Goal: Communication & Community: Answer question/provide support

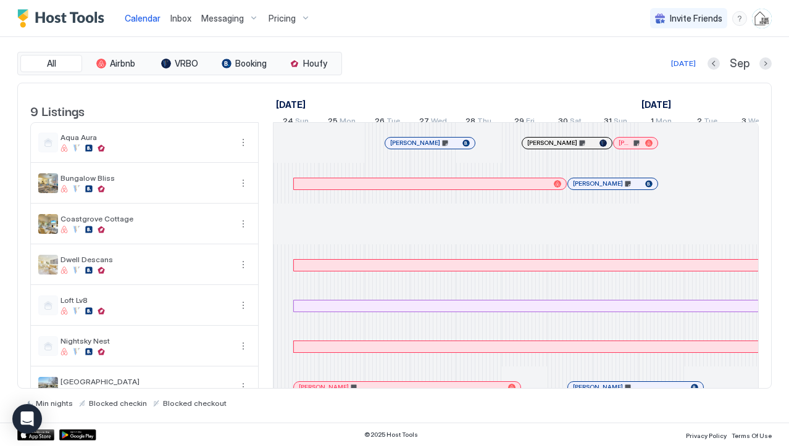
scroll to position [0, 685]
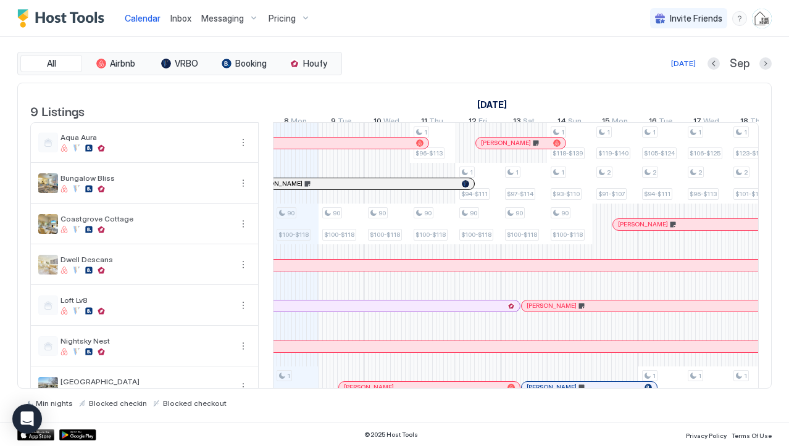
drag, startPoint x: 0, startPoint y: 0, endPoint x: 172, endPoint y: 17, distance: 172.3
click at [172, 17] on span "Inbox" at bounding box center [180, 18] width 21 height 10
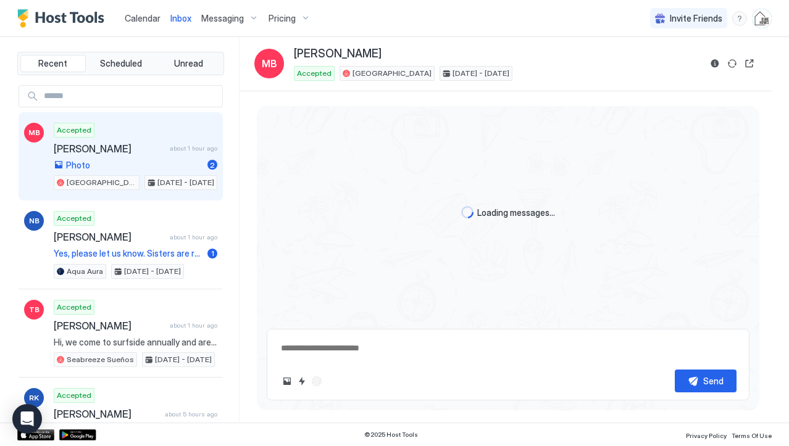
type textarea "*"
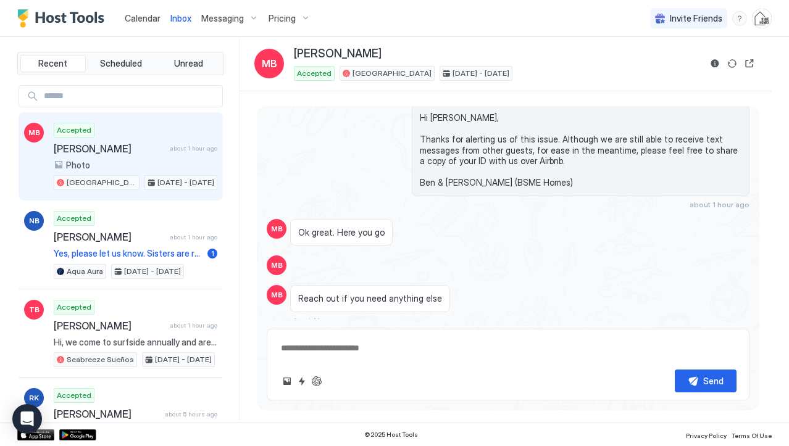
click at [134, 155] on div "Accepted [PERSON_NAME] about 1 hour ago Photo [GEOGRAPHIC_DATA] [DATE] - [DATE]" at bounding box center [136, 157] width 164 height 68
click at [716, 67] on button "Reservation information" at bounding box center [714, 63] width 15 height 15
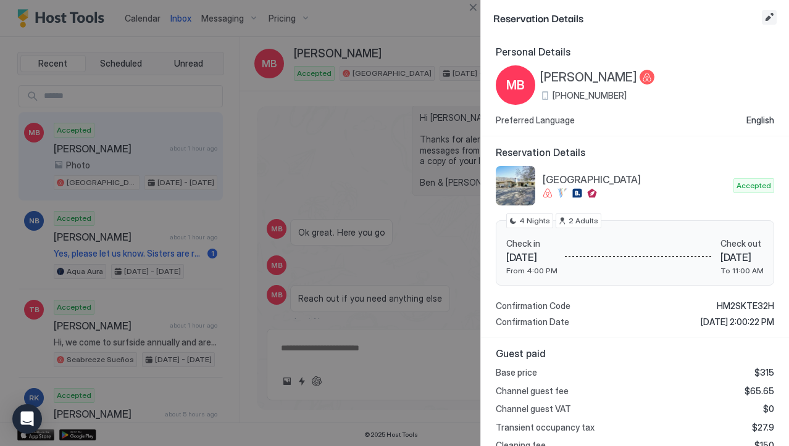
click at [767, 19] on button "Edit reservation" at bounding box center [768, 17] width 15 height 15
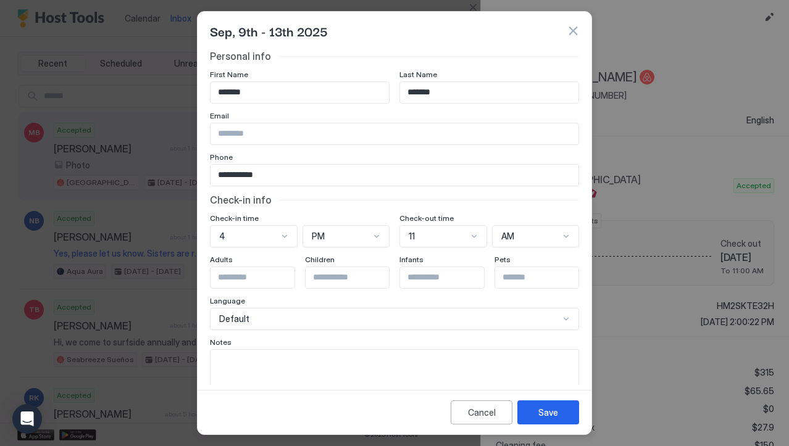
click at [329, 362] on textarea "Input Field" at bounding box center [394, 380] width 368 height 60
type textarea "**********"
click at [549, 414] on div "Save" at bounding box center [548, 412] width 20 height 13
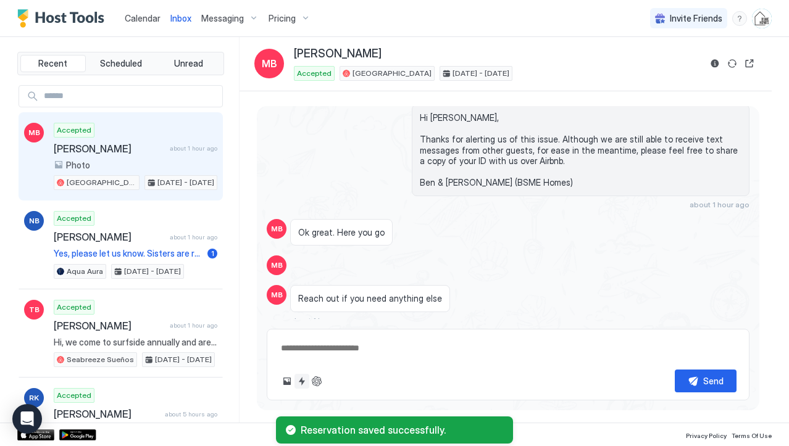
click at [300, 381] on button "Quick reply" at bounding box center [301, 381] width 15 height 15
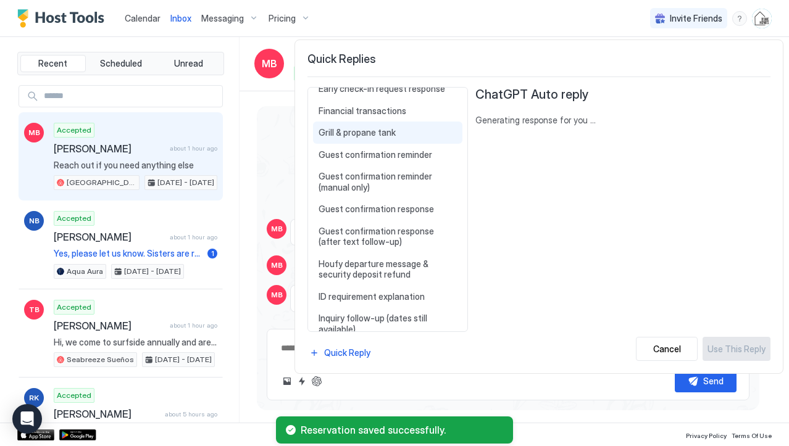
scroll to position [494, 0]
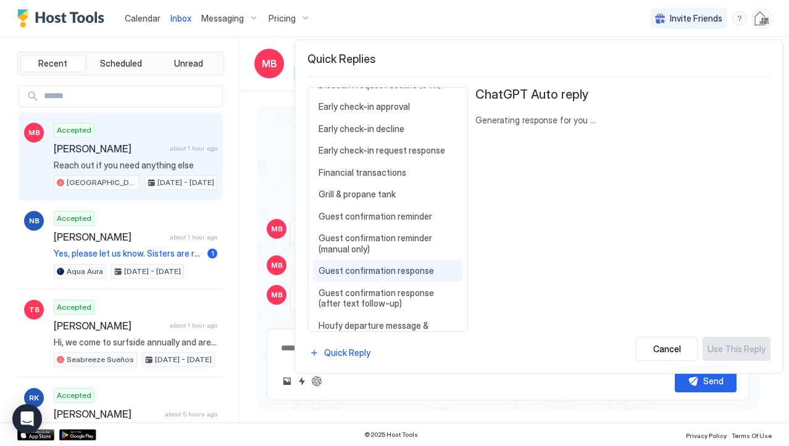
click at [366, 262] on div "Guest confirmation response Thanks for the confirmations and providing a copy o…" at bounding box center [387, 271] width 149 height 22
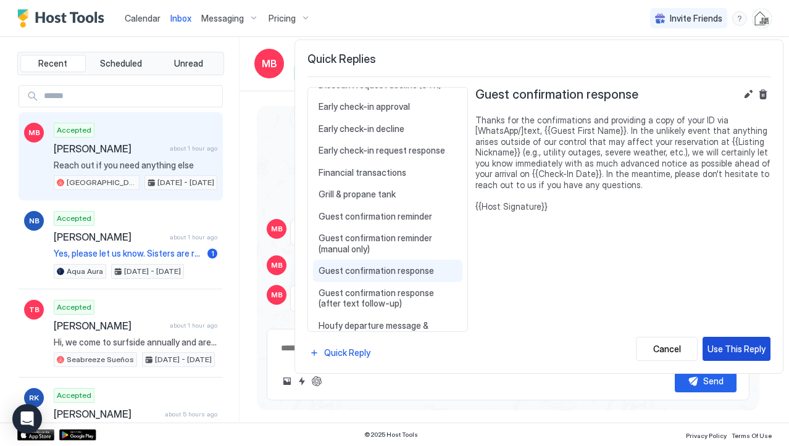
click at [753, 344] on div "Use This Reply" at bounding box center [736, 348] width 58 height 13
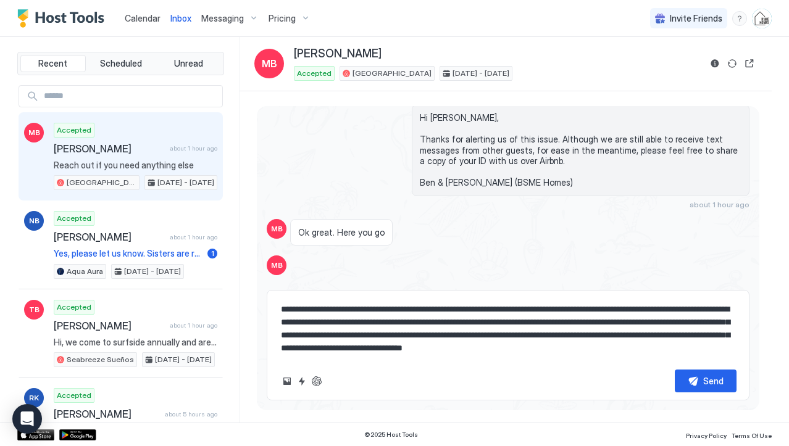
drag, startPoint x: 495, startPoint y: 302, endPoint x: 542, endPoint y: 306, distance: 47.7
click at [498, 302] on textarea "**********" at bounding box center [507, 329] width 457 height 62
click at [528, 306] on textarea "**********" at bounding box center [507, 329] width 457 height 62
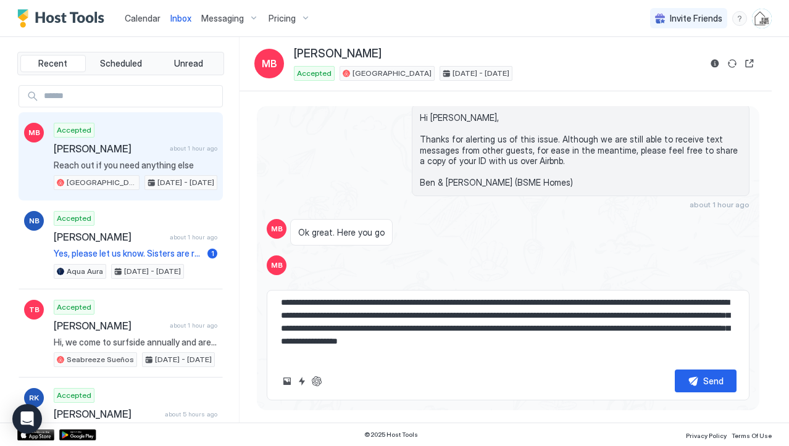
scroll to position [20, 0]
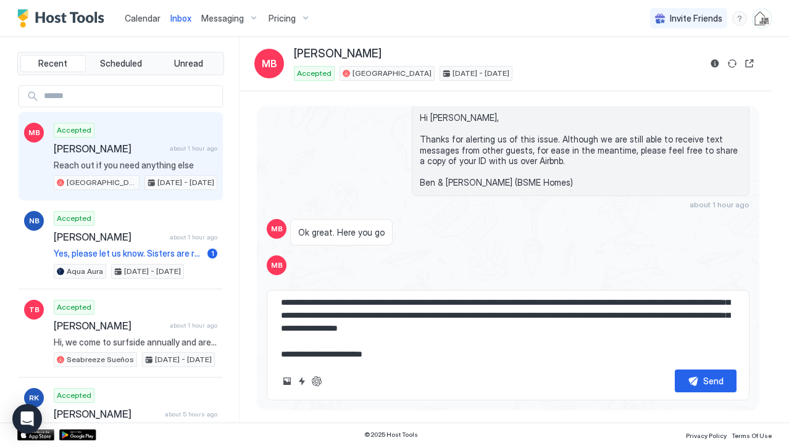
click at [689, 318] on textarea "**********" at bounding box center [507, 329] width 457 height 62
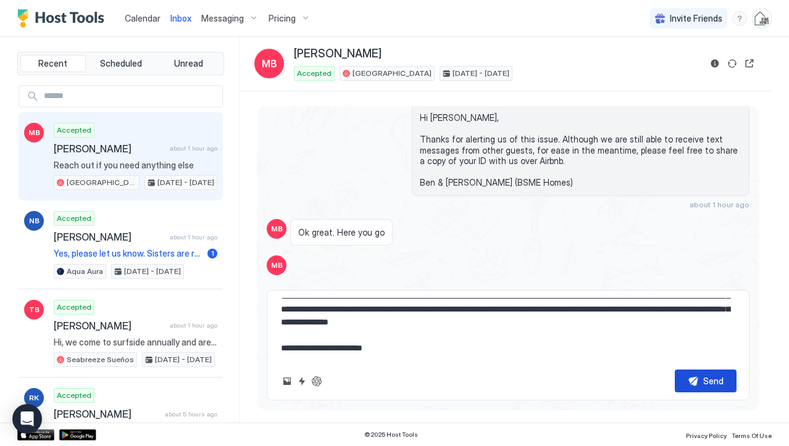
type textarea "**********"
click at [700, 384] on button "Send" at bounding box center [705, 381] width 62 height 23
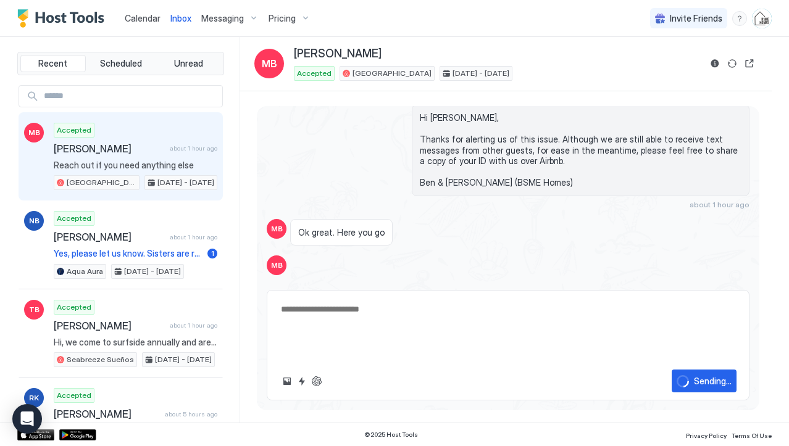
scroll to position [0, 0]
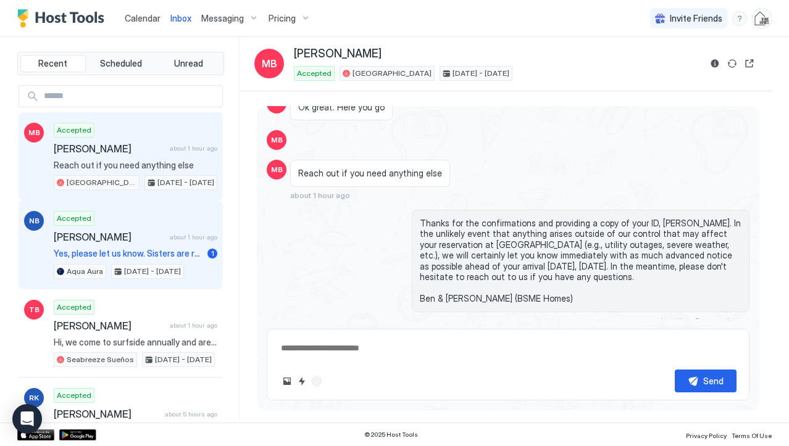
click at [125, 236] on span "[PERSON_NAME]" at bounding box center [109, 237] width 111 height 12
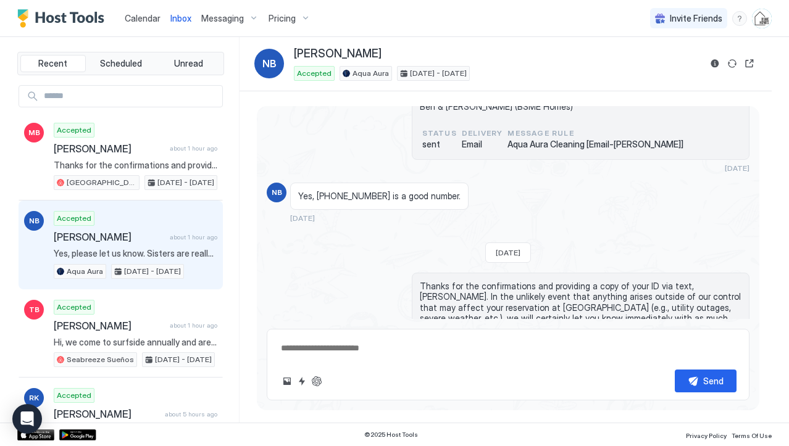
scroll to position [962, 0]
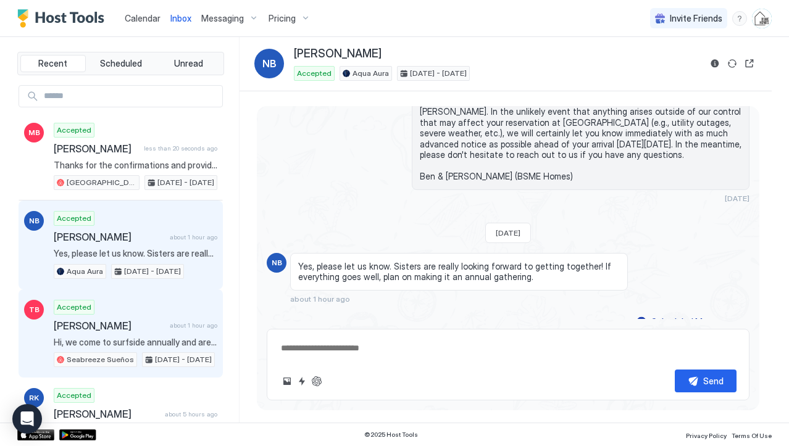
click at [157, 329] on span "[PERSON_NAME]" at bounding box center [109, 326] width 111 height 12
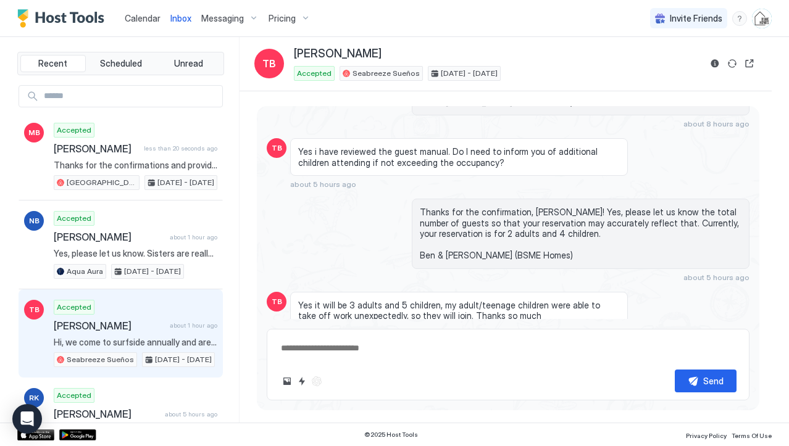
scroll to position [1315, 0]
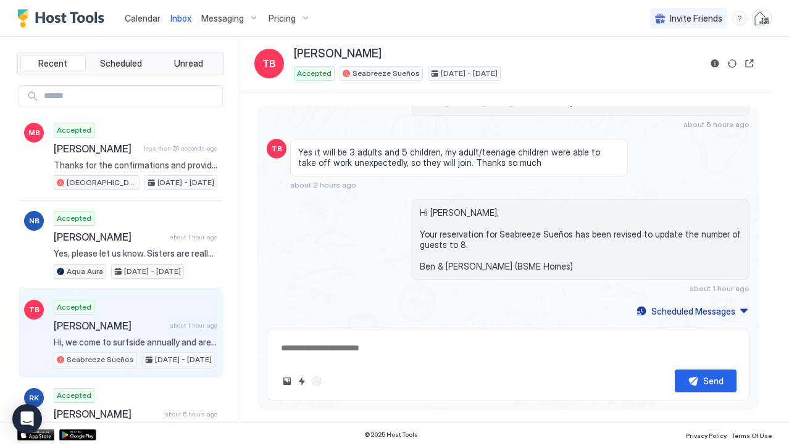
drag, startPoint x: 136, startPoint y: 14, endPoint x: 126, endPoint y: 15, distance: 9.9
click at [136, 14] on span "Calendar" at bounding box center [143, 18] width 36 height 10
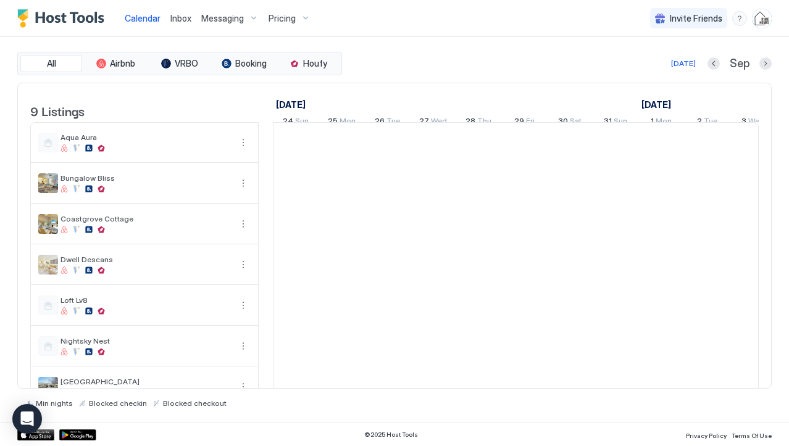
scroll to position [0, 685]
